Goal: Information Seeking & Learning: Learn about a topic

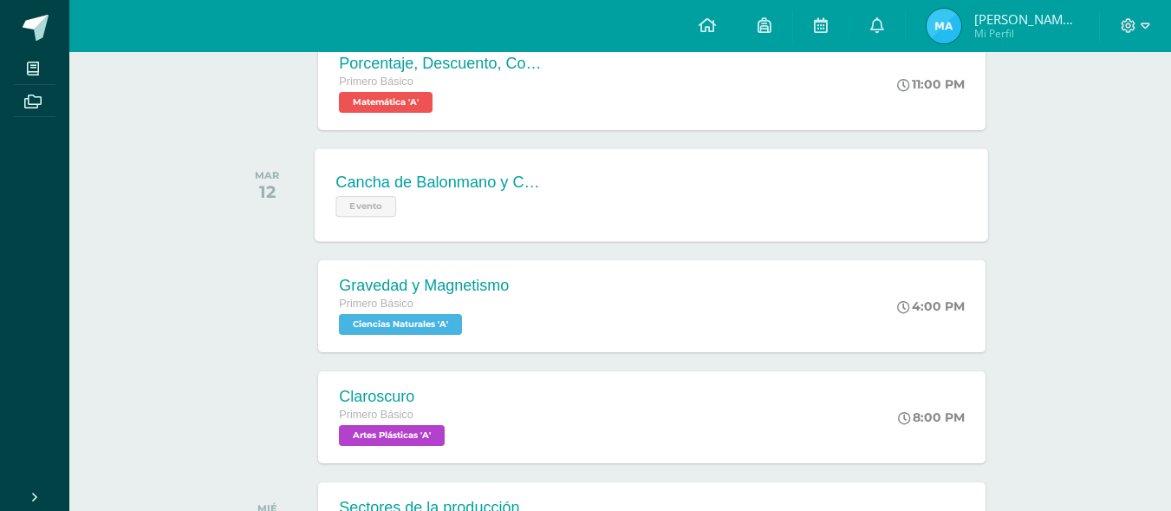
scroll to position [607, 0]
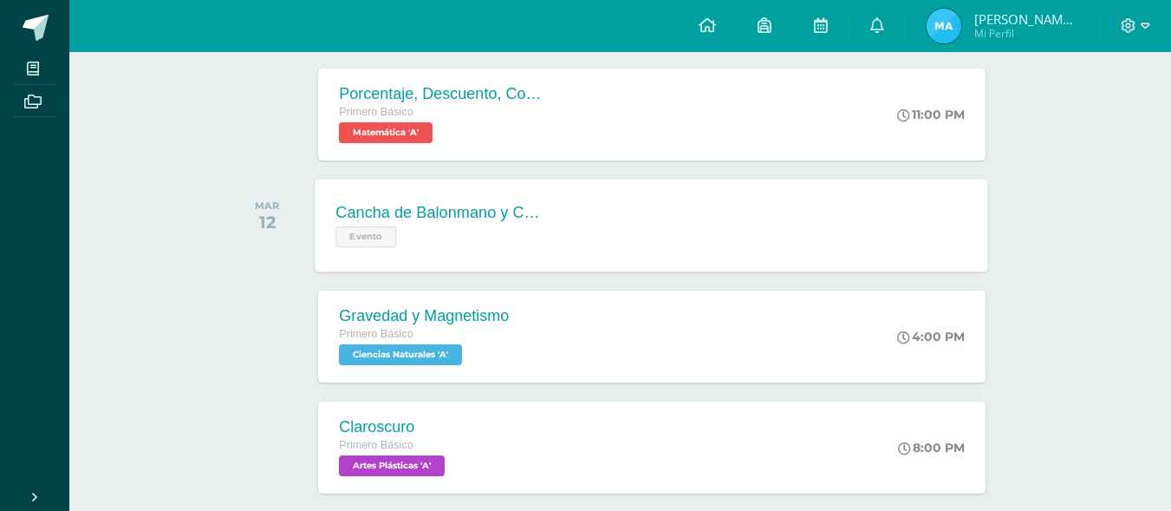
click at [371, 231] on span "Evento" at bounding box center [366, 236] width 61 height 21
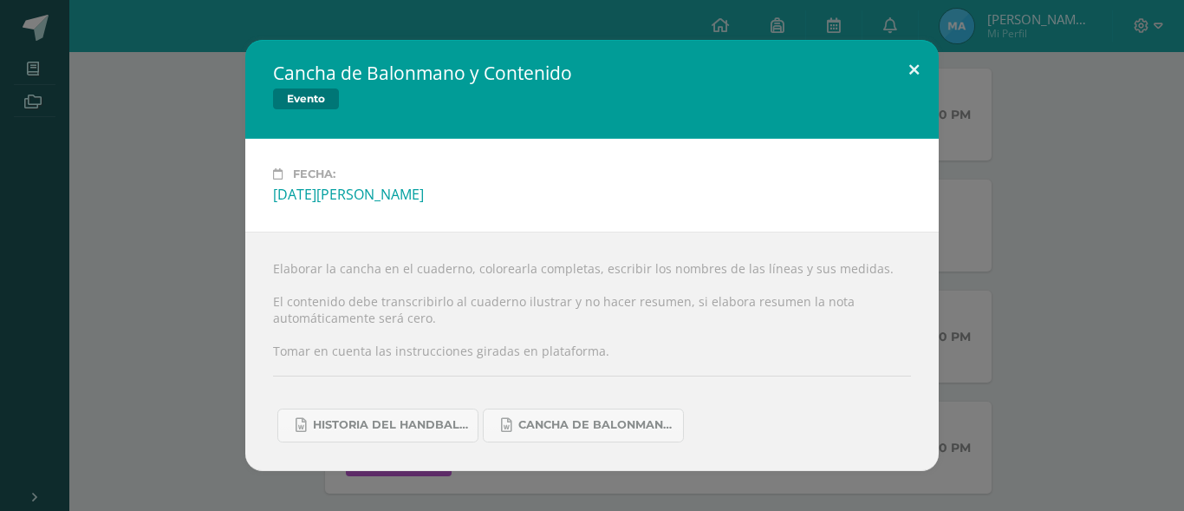
click at [914, 60] on button at bounding box center [914, 69] width 49 height 59
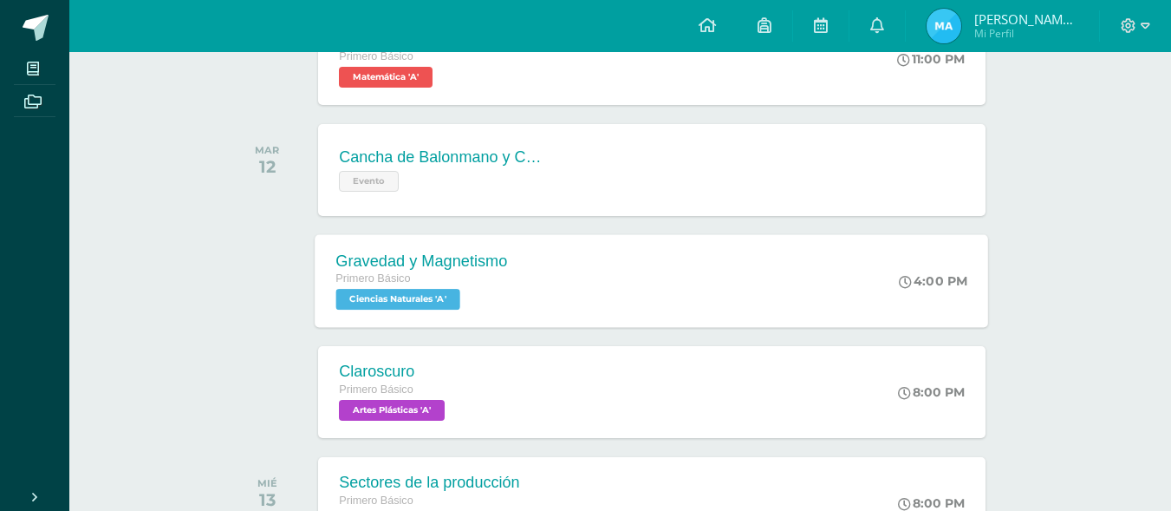
scroll to position [694, 0]
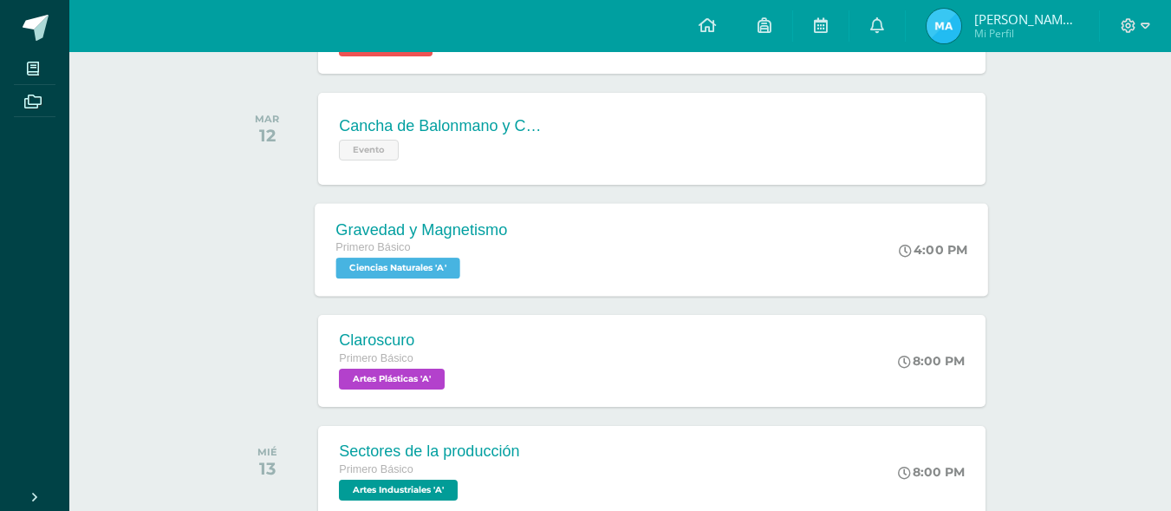
click at [407, 268] on span "Ciencias Naturales 'A'" at bounding box center [398, 267] width 124 height 21
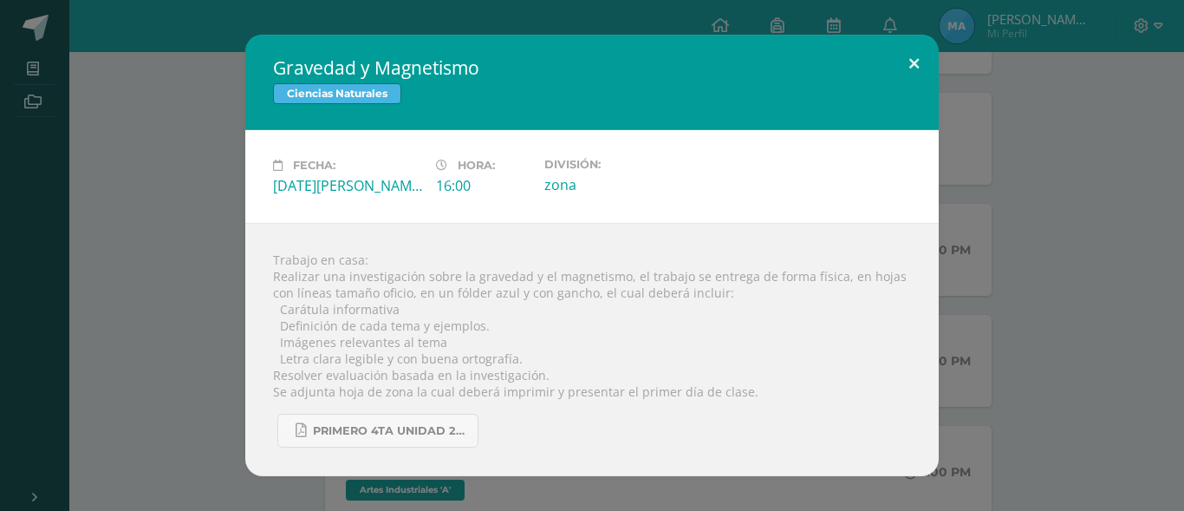
click at [922, 49] on button at bounding box center [914, 64] width 49 height 59
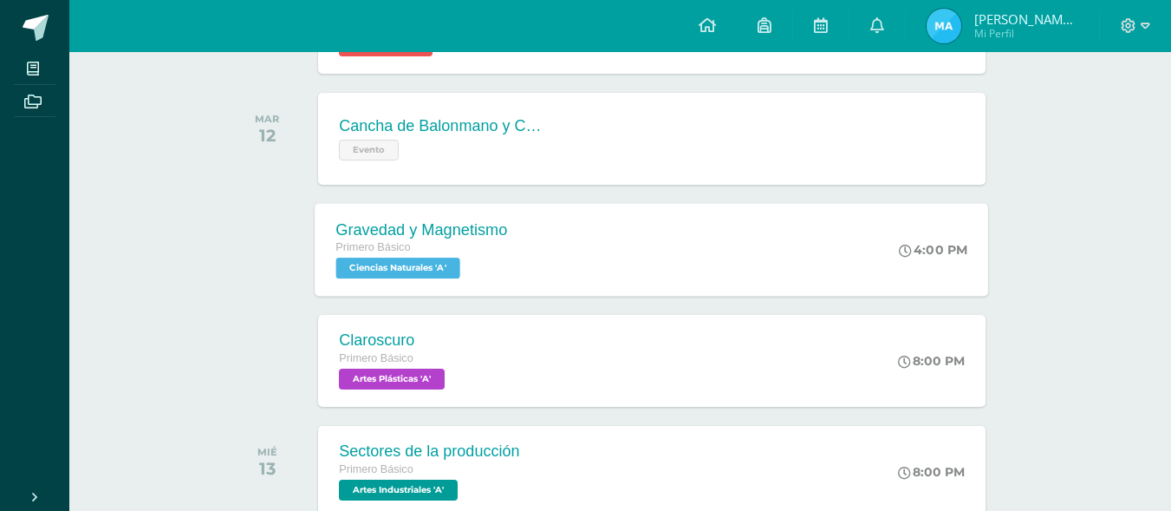
click at [393, 244] on span "Primero Básico" at bounding box center [373, 247] width 75 height 12
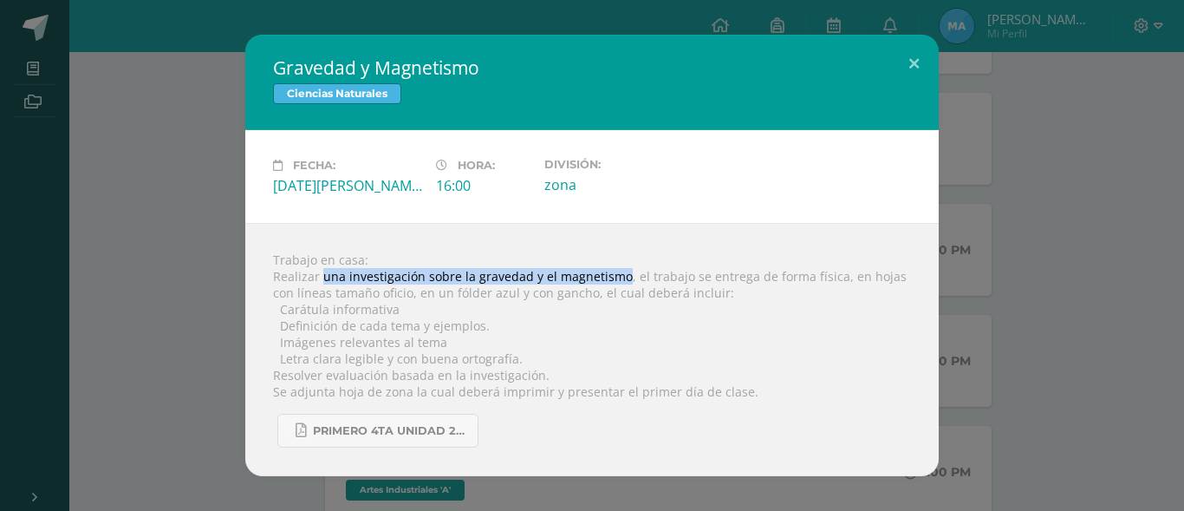
drag, startPoint x: 320, startPoint y: 282, endPoint x: 621, endPoint y: 277, distance: 300.9
click at [621, 277] on div "Trabajo en casa: Realizar una investigación sobre la gravedad y el magnetismo, …" at bounding box center [592, 349] width 694 height 253
copy div "una investigación sobre la gravedad y el magnetismo"
click at [915, 55] on button at bounding box center [914, 64] width 49 height 59
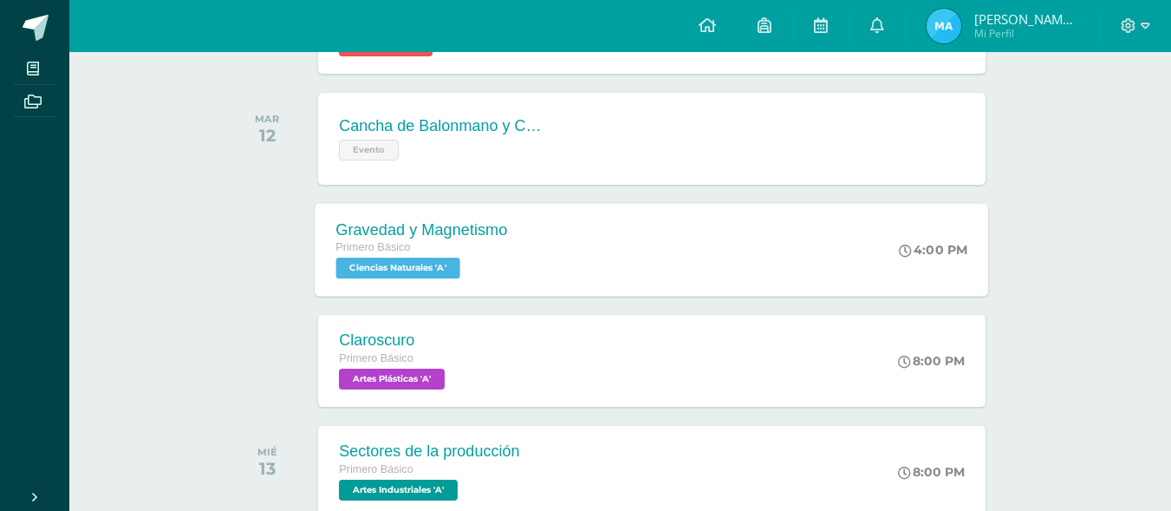
click at [513, 238] on div "Gravedad y Magnetismo Primero Básico Ciencias Naturales 'A'" at bounding box center [422, 249] width 213 height 93
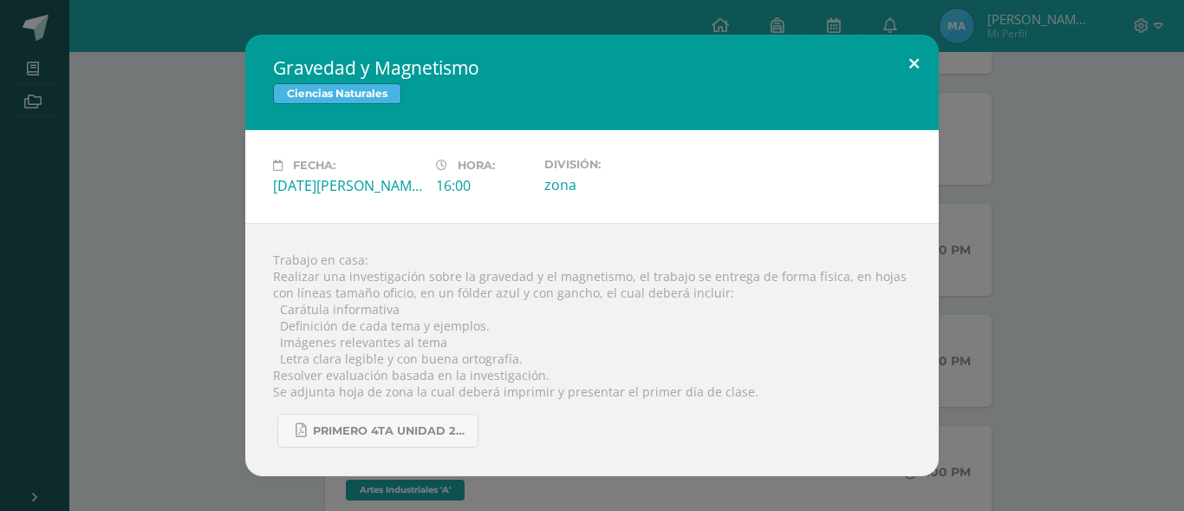
click at [927, 59] on button at bounding box center [914, 64] width 49 height 59
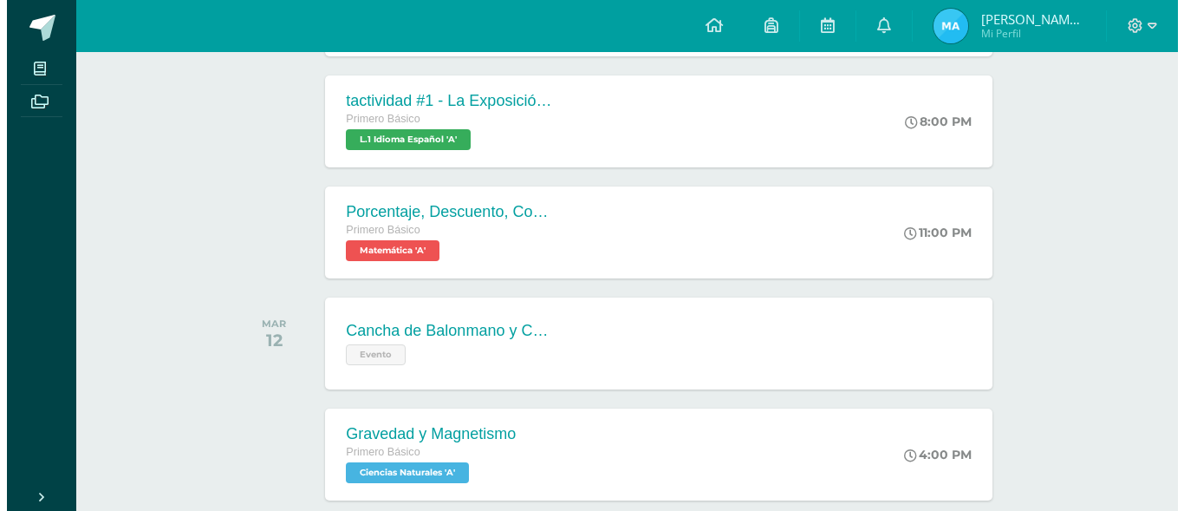
scroll to position [520, 0]
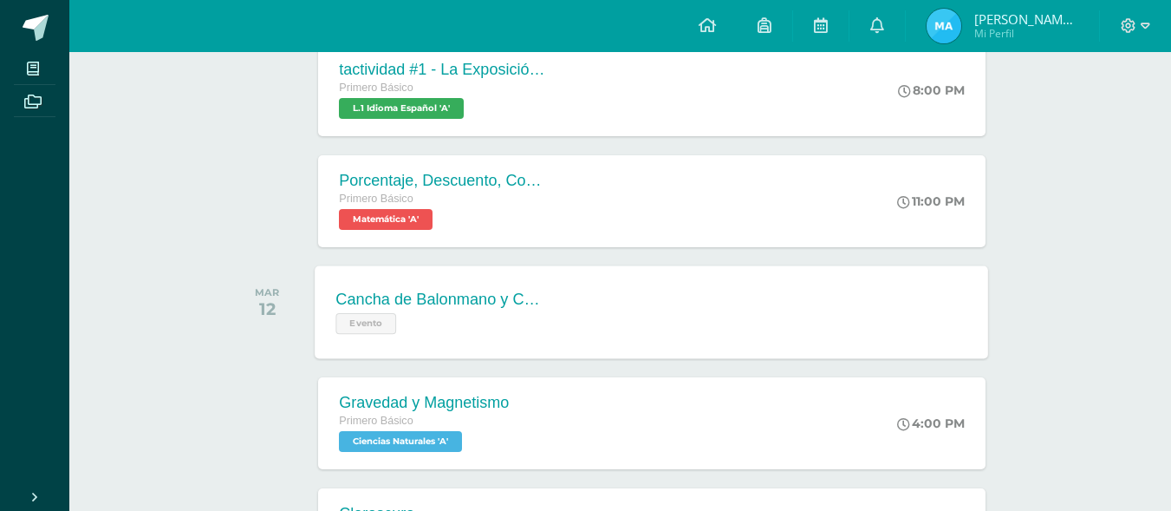
click at [437, 283] on div "Cancha de Balonmano y Contenido Evento" at bounding box center [442, 311] width 252 height 93
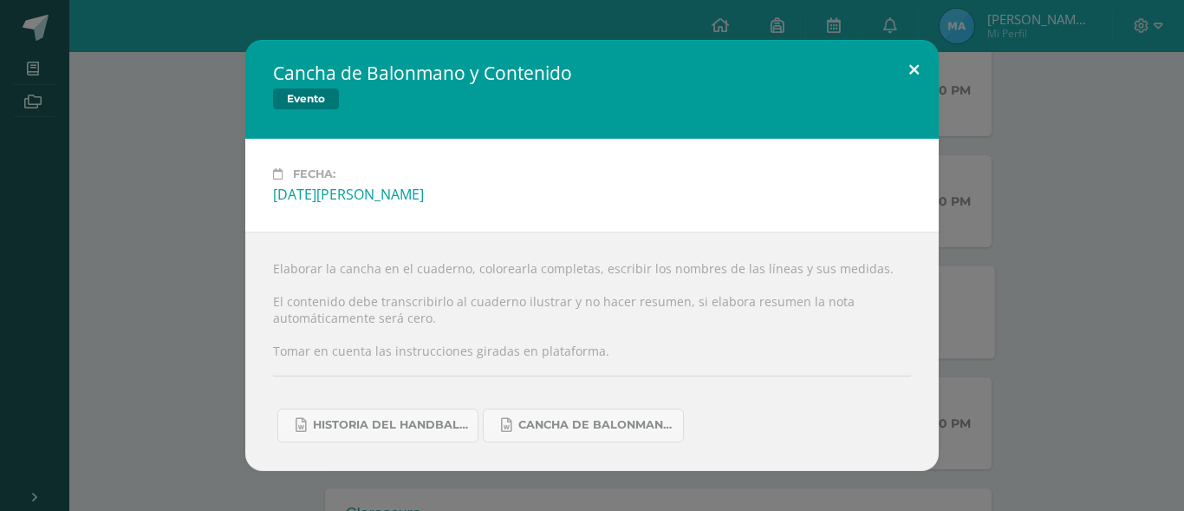
click at [912, 68] on button at bounding box center [914, 69] width 49 height 59
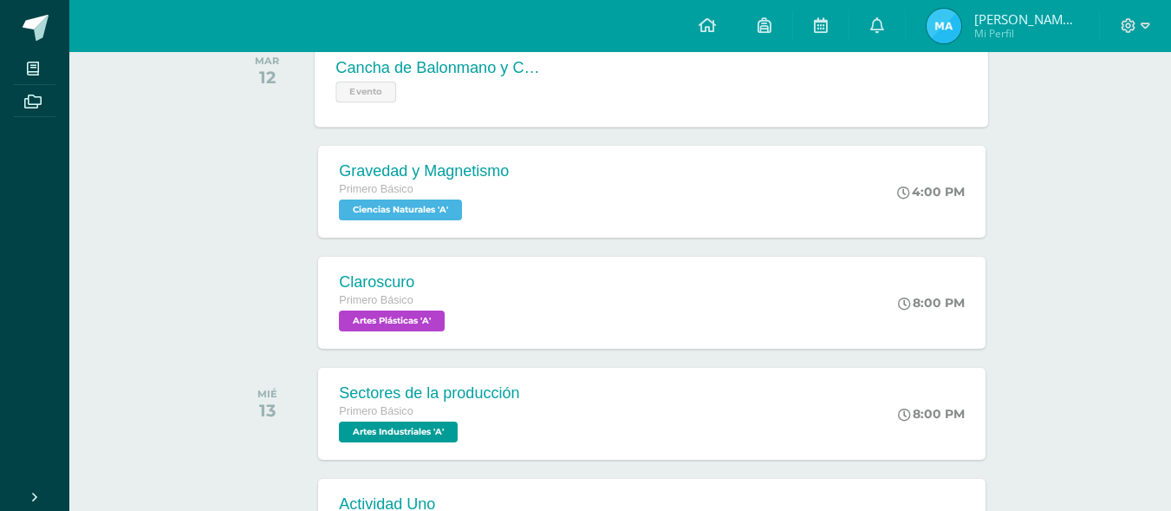
scroll to position [780, 0]
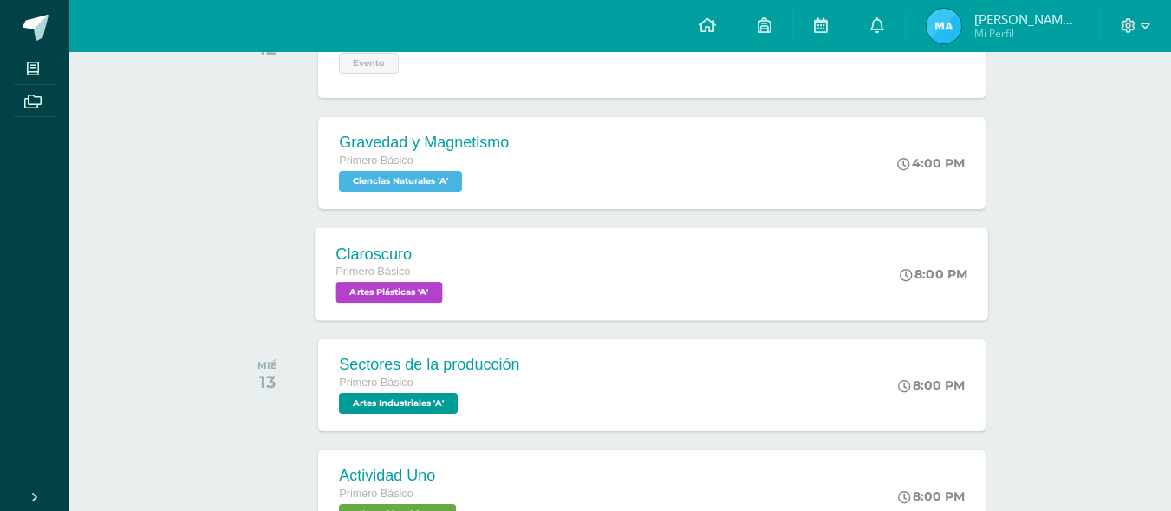
drag, startPoint x: 460, startPoint y: 248, endPoint x: 460, endPoint y: 236, distance: 12.1
click at [460, 244] on div "Claroscuro Primero Básico Artes Plásticas 'A'" at bounding box center [392, 273] width 153 height 93
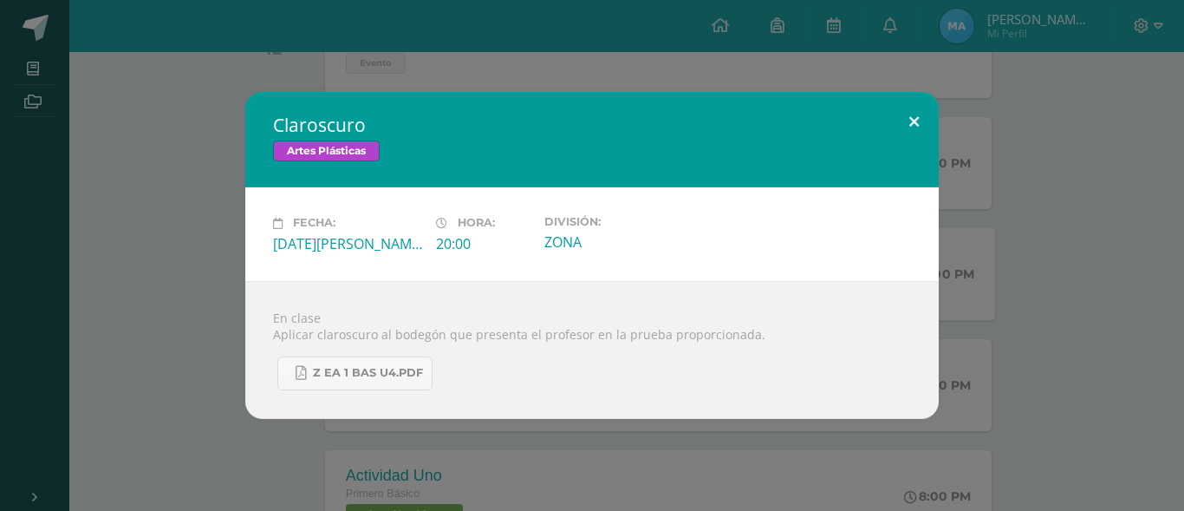
click at [909, 116] on button at bounding box center [914, 121] width 49 height 59
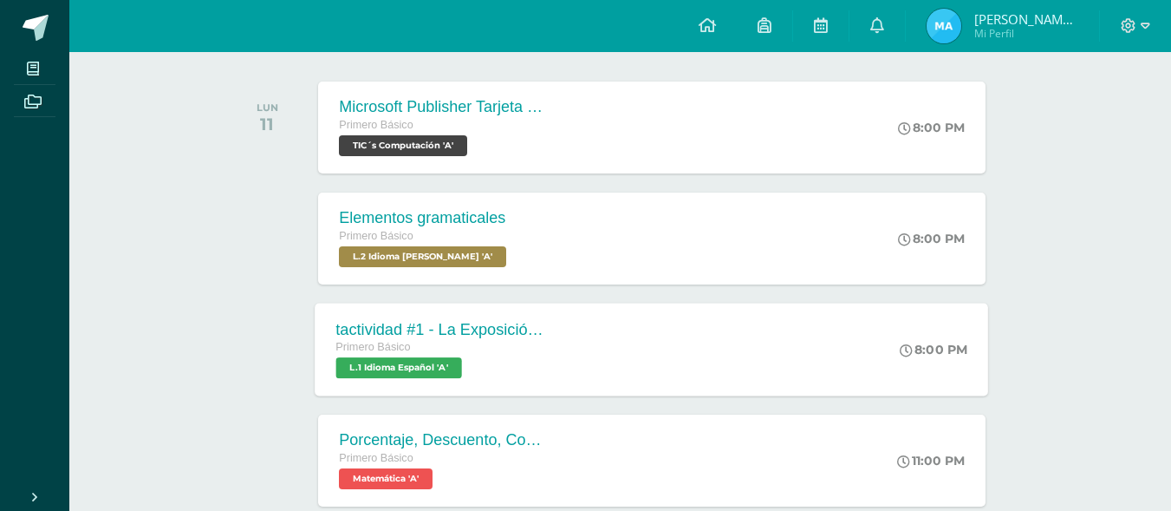
scroll to position [260, 0]
